Goal: Transaction & Acquisition: Purchase product/service

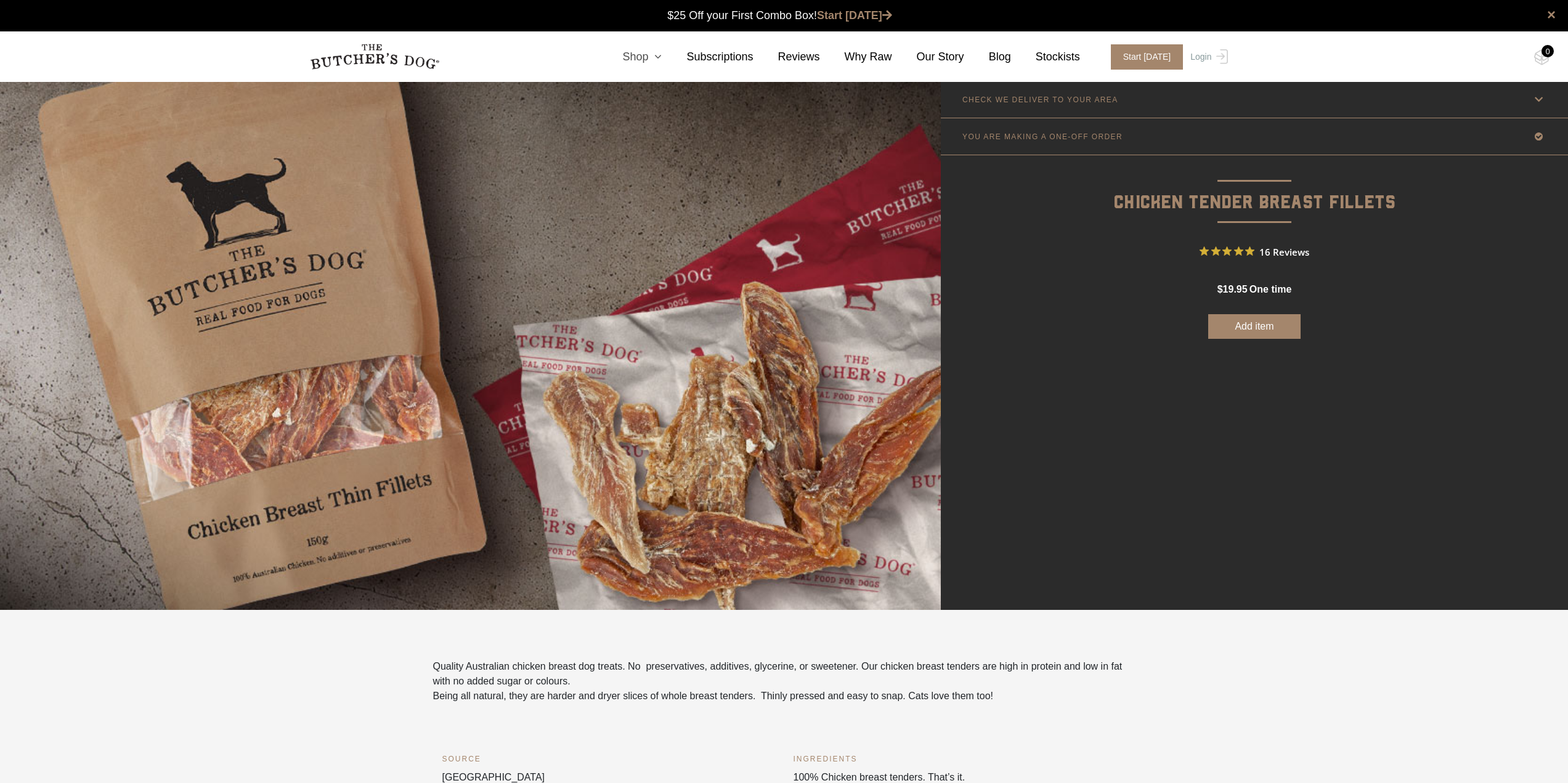
click at [654, 57] on link "Shop" at bounding box center [630, 57] width 64 height 17
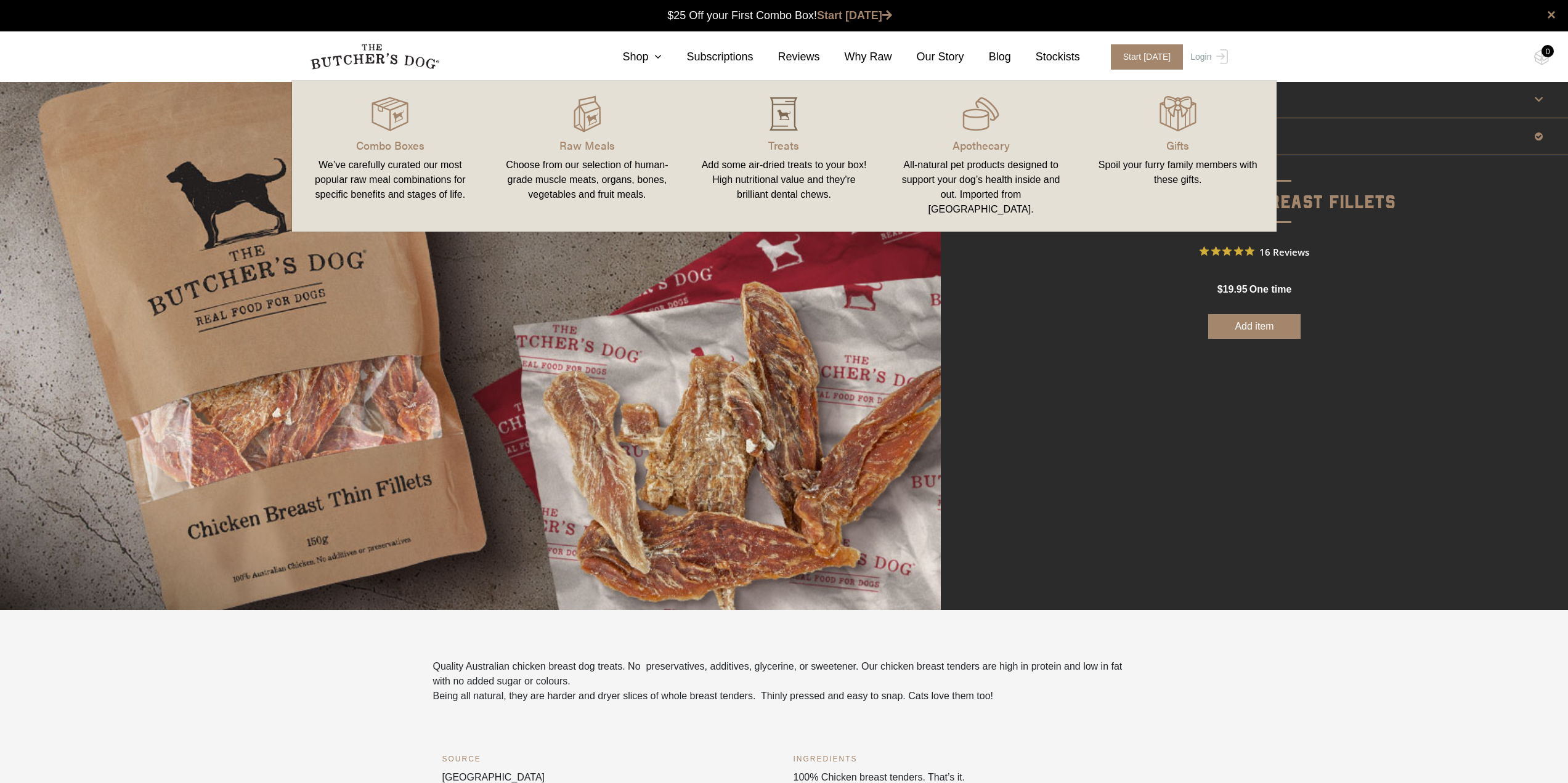
click at [788, 112] on img at bounding box center [784, 114] width 37 height 37
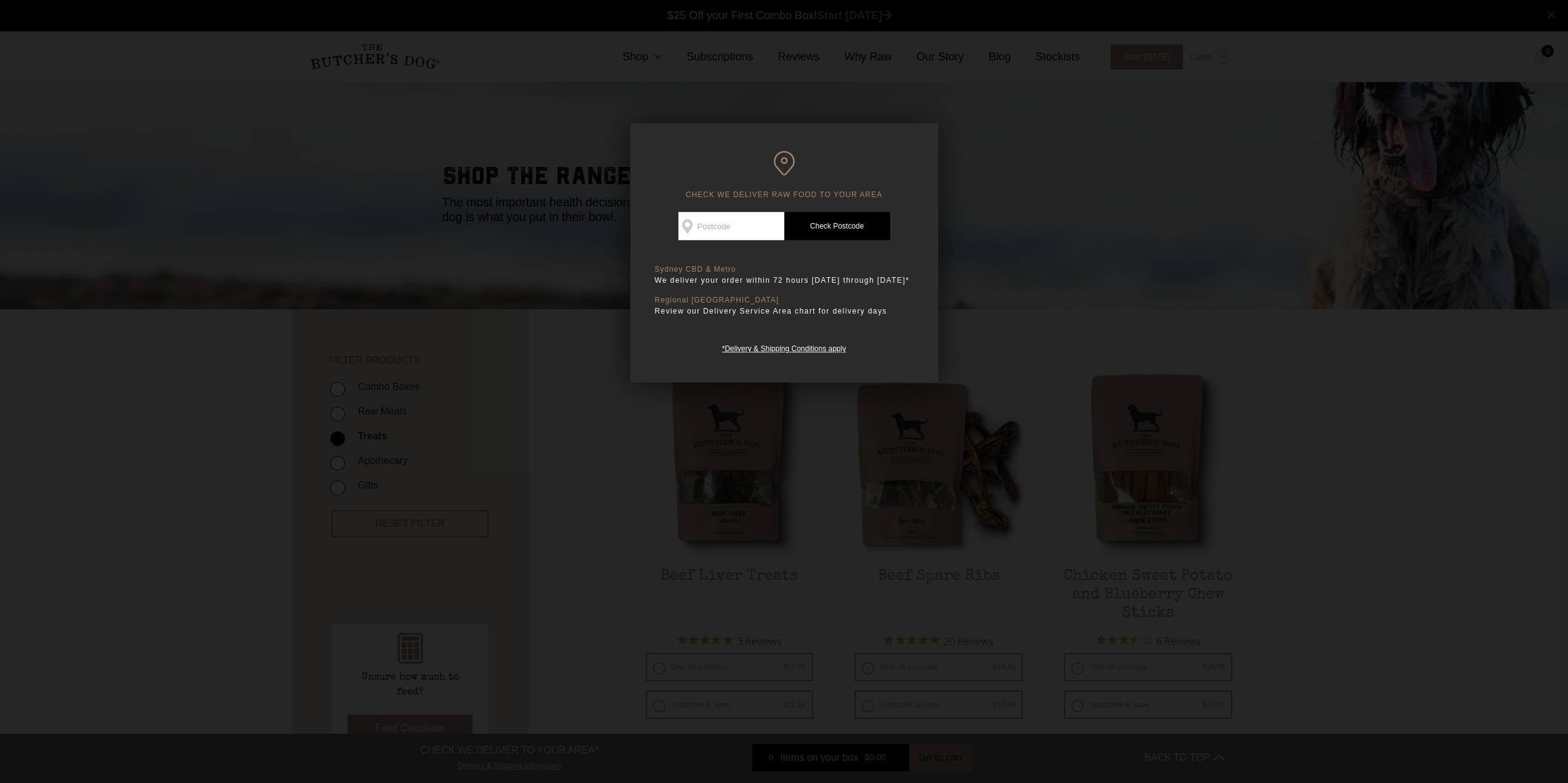
click at [724, 216] on input "Check Availability At" at bounding box center [731, 226] width 106 height 28
type input "4123"
click at [807, 223] on link "Check Postcode" at bounding box center [837, 226] width 106 height 28
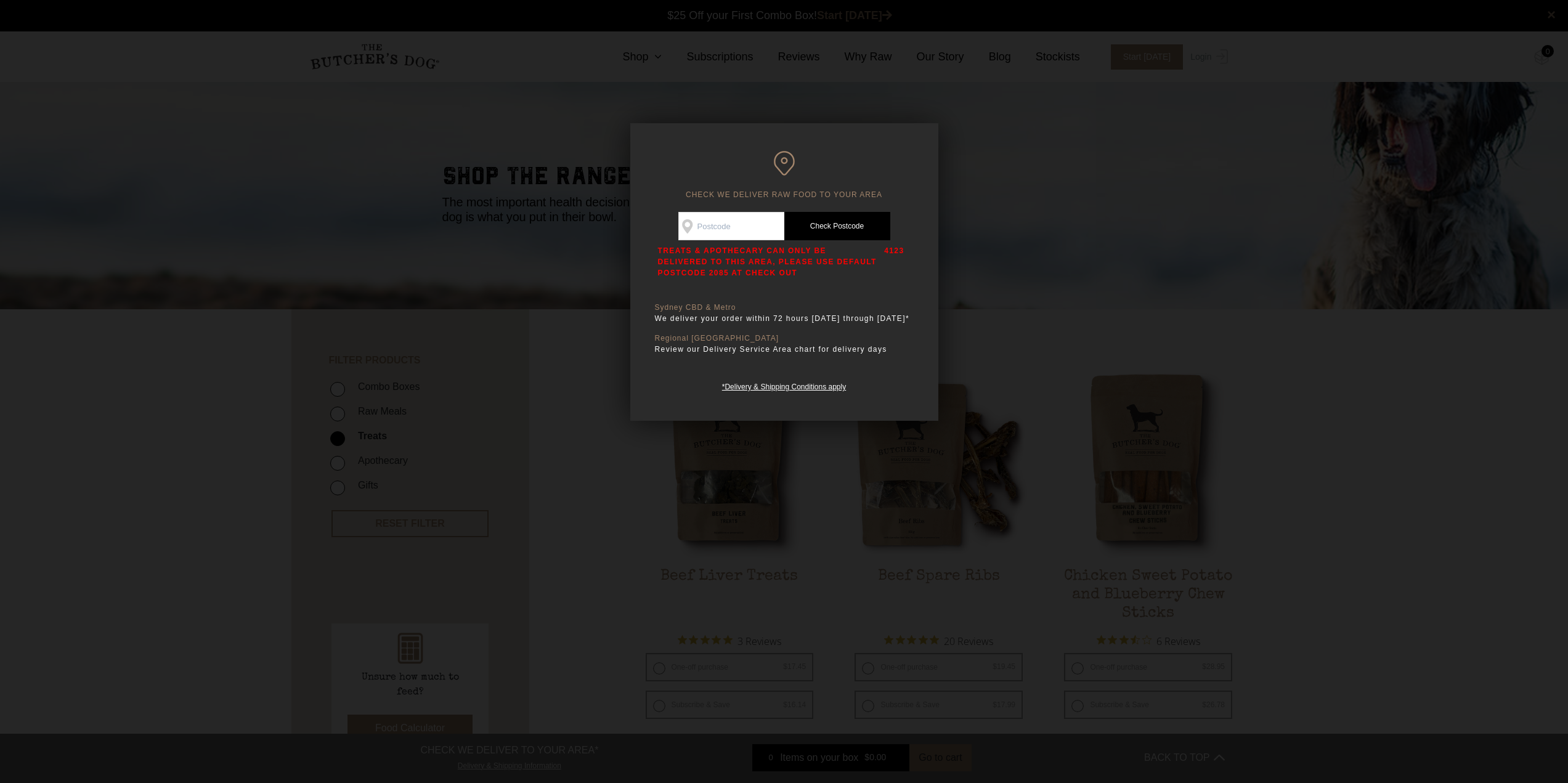
click at [440, 188] on div at bounding box center [784, 391] width 1568 height 783
